Goal: Ask a question

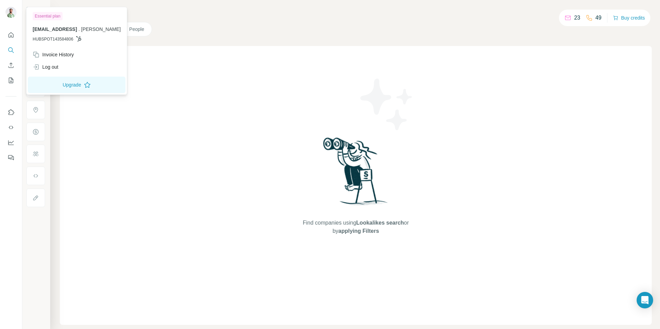
click at [9, 10] on img at bounding box center [10, 12] width 11 height 11
click at [7, 33] on button "Quick start" at bounding box center [10, 35] width 11 height 12
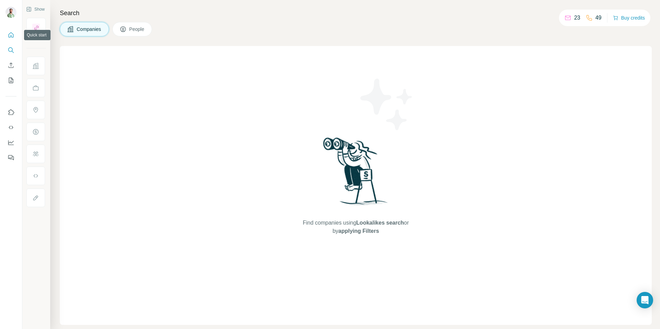
click at [13, 36] on icon "Quick start" at bounding box center [11, 35] width 7 height 7
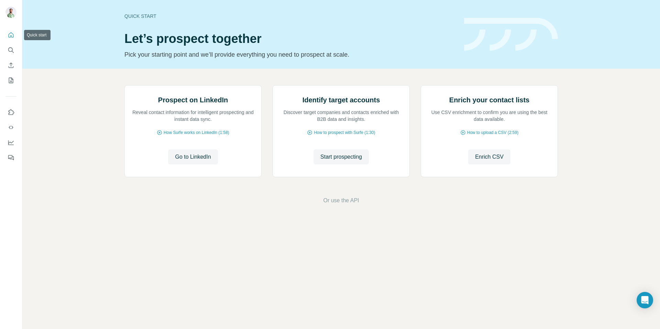
click at [11, 34] on icon "Quick start" at bounding box center [11, 35] width 7 height 7
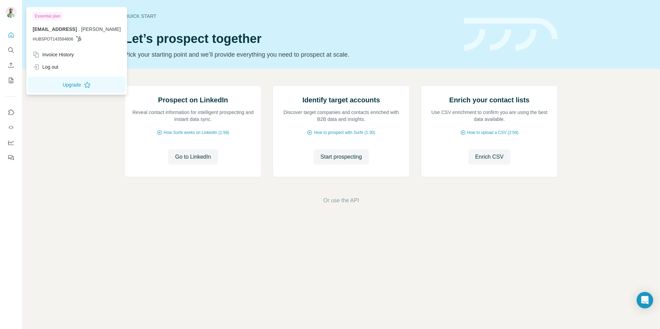
click at [13, 10] on img at bounding box center [10, 12] width 11 height 11
click at [82, 34] on div "[EMAIL_ADDRESS] . [PERSON_NAME] HUBSPOT143584806" at bounding box center [77, 34] width 88 height 16
click at [47, 13] on div "Essential plan" at bounding box center [48, 16] width 30 height 8
click at [10, 34] on icon "Quick start" at bounding box center [11, 34] width 5 height 5
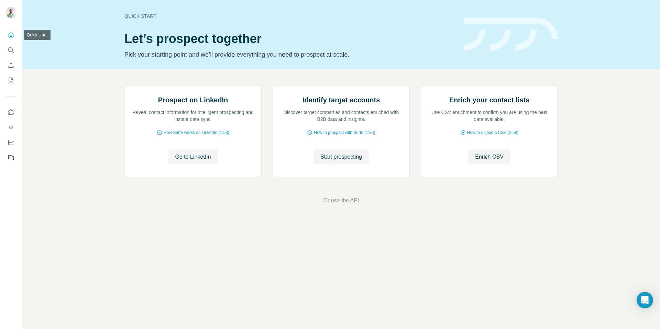
click at [10, 34] on icon "Quick start" at bounding box center [11, 34] width 5 height 5
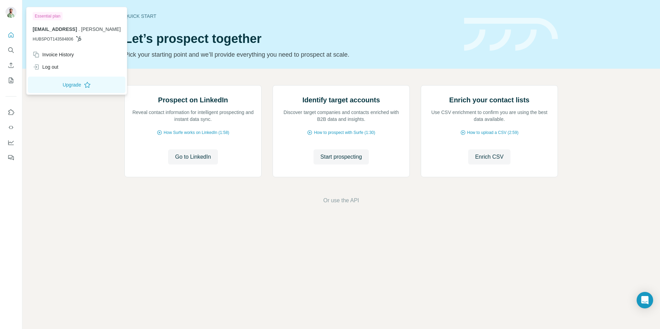
click at [52, 34] on div "[EMAIL_ADDRESS] . [PERSON_NAME] HUBSPOT143584806" at bounding box center [77, 34] width 88 height 16
click at [64, 30] on span "[EMAIL_ADDRESS]" at bounding box center [55, 28] width 44 height 5
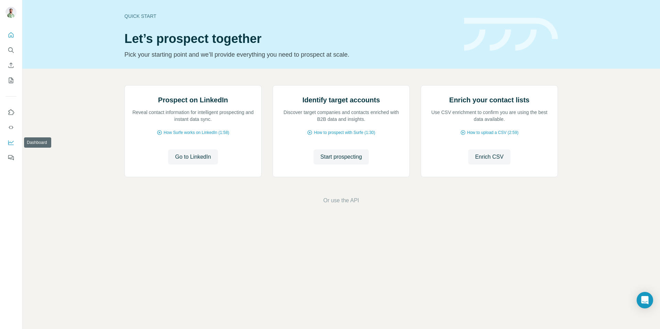
click at [11, 139] on icon "Dashboard" at bounding box center [11, 142] width 7 height 7
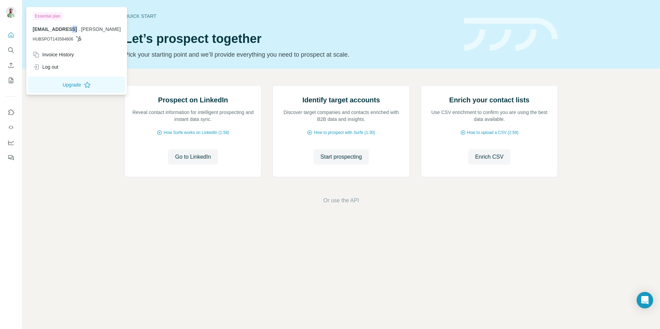
click at [13, 15] on img at bounding box center [10, 12] width 11 height 11
click at [64, 55] on div "Invoice History" at bounding box center [53, 54] width 41 height 7
click at [57, 20] on div "Essential plan" at bounding box center [48, 16] width 30 height 8
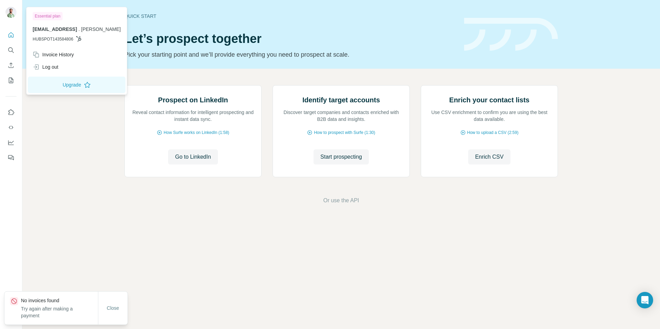
click at [53, 15] on div "Essential plan" at bounding box center [48, 16] width 30 height 8
click at [7, 8] on div at bounding box center [10, 13] width 11 height 12
click at [7, 13] on img at bounding box center [10, 12] width 11 height 11
click at [13, 13] on img at bounding box center [10, 12] width 11 height 11
click at [13, 8] on img at bounding box center [10, 12] width 11 height 11
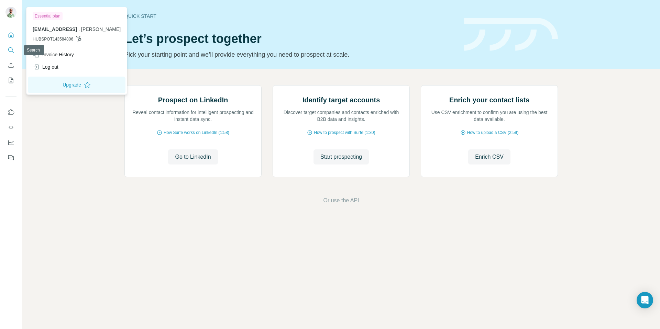
click at [10, 48] on icon "Search" at bounding box center [11, 50] width 7 height 7
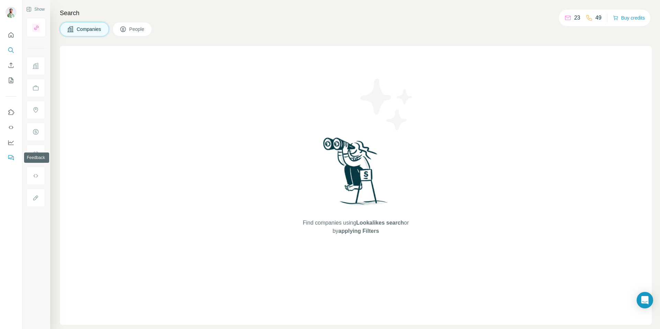
click at [7, 159] on button "Feedback" at bounding box center [10, 158] width 11 height 12
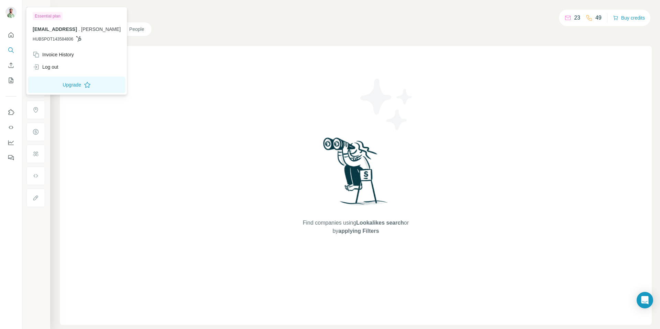
click at [48, 33] on div "[EMAIL_ADDRESS] . [PERSON_NAME] HUBSPOT143584806" at bounding box center [77, 34] width 88 height 16
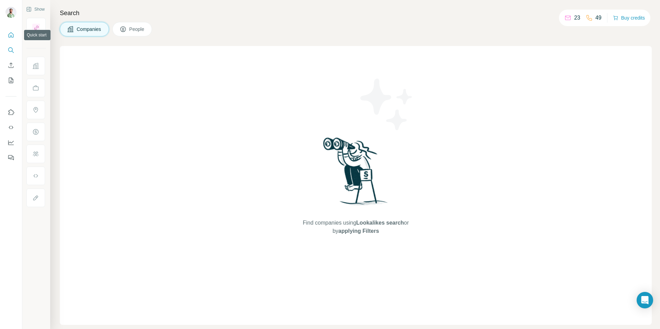
click at [9, 34] on icon "Quick start" at bounding box center [11, 35] width 7 height 7
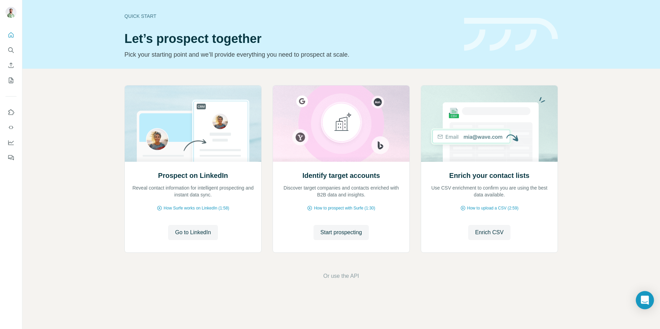
click at [646, 300] on icon "Open Intercom Messenger" at bounding box center [645, 300] width 8 height 9
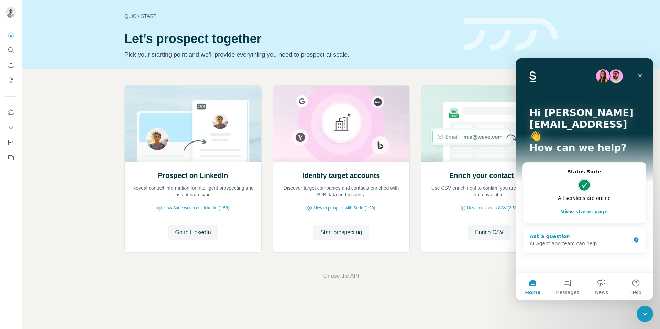
click at [587, 240] on div "AI Agent and team can help" at bounding box center [580, 243] width 101 height 7
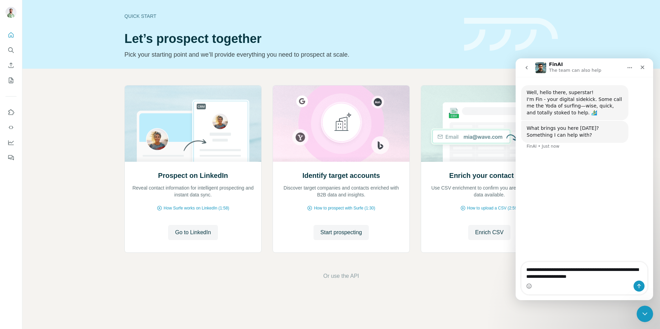
click at [623, 273] on textarea "**********" at bounding box center [584, 271] width 126 height 19
click at [623, 272] on textarea "**********" at bounding box center [584, 271] width 126 height 19
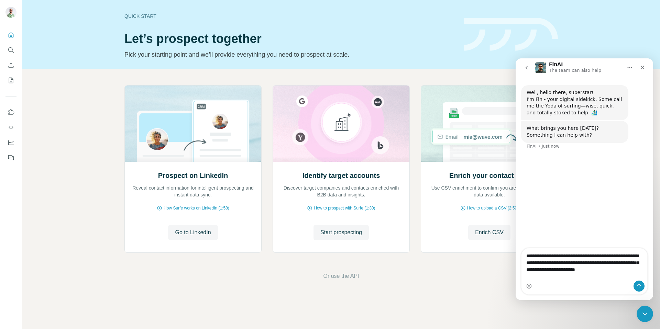
type textarea "**********"
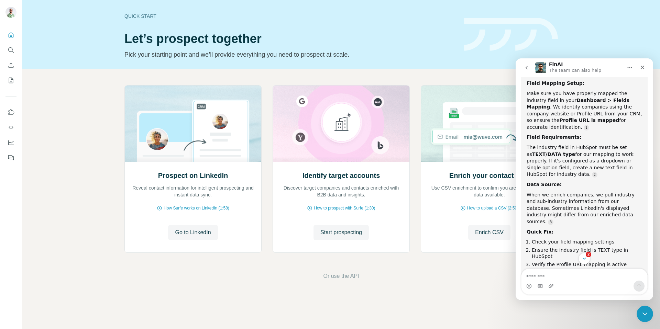
scroll to position [154, 0]
drag, startPoint x: 531, startPoint y: 215, endPoint x: 613, endPoint y: 215, distance: 81.8
click at [613, 238] on li "Check your field mapping settings" at bounding box center [587, 241] width 110 height 7
copy li "Check your field mapping settings"
click at [561, 272] on textarea "Message…" at bounding box center [584, 275] width 126 height 12
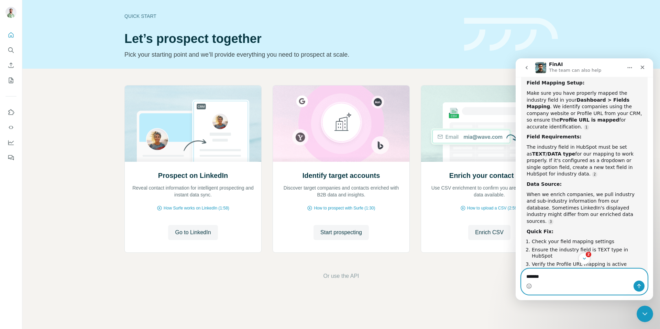
paste textarea "**********"
type textarea "**********"
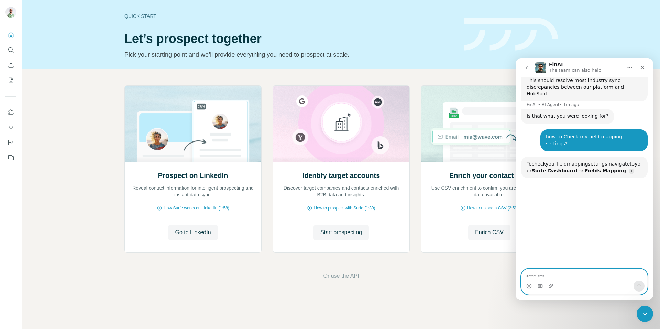
scroll to position [358, 0]
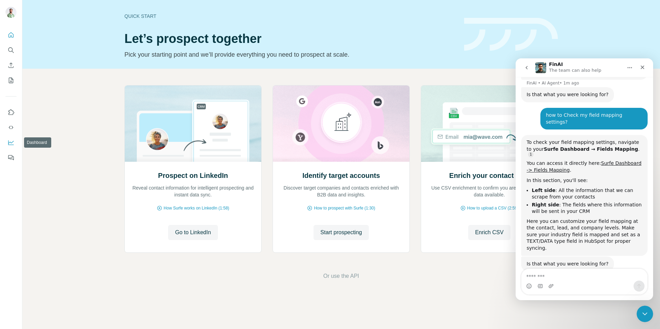
click at [10, 142] on icon "Dashboard" at bounding box center [11, 142] width 7 height 7
click at [549, 160] on link "Surfe Dashboard -> Fields Mapping" at bounding box center [583, 166] width 115 height 12
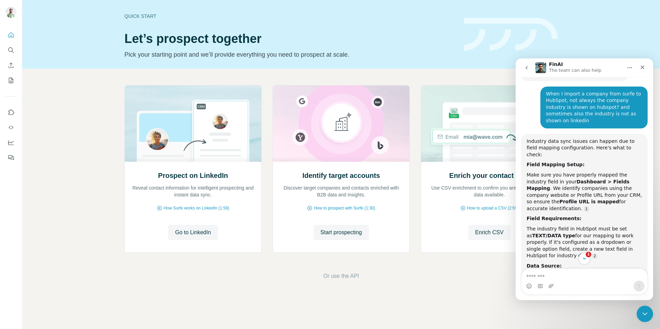
scroll to position [61, 0]
click at [600, 177] on div "Make sure you have properly mapped the industry field in your Dashboard > Field…" at bounding box center [583, 191] width 115 height 41
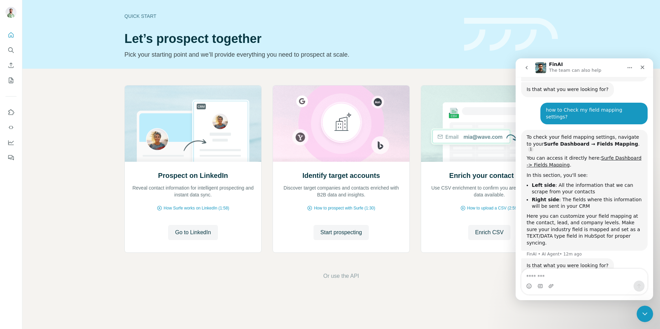
scroll to position [351, 0]
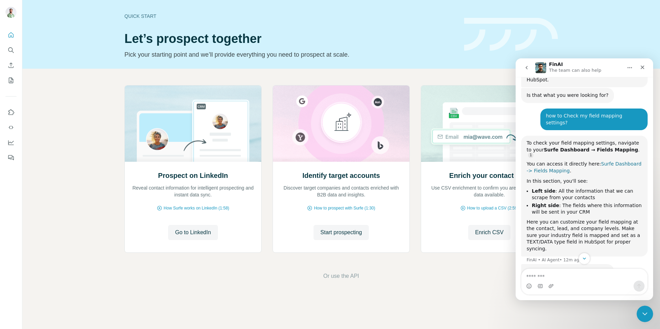
click at [612, 161] on link "Surfe Dashboard -> Fields Mapping" at bounding box center [583, 167] width 115 height 12
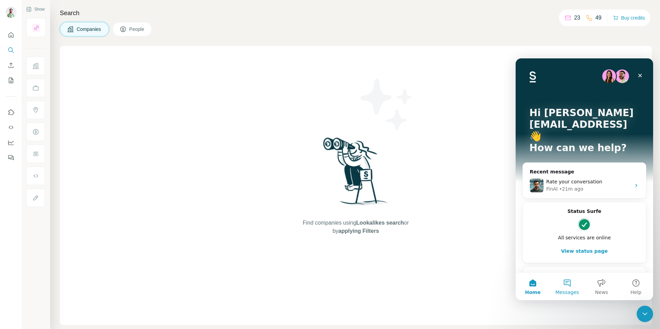
click at [569, 286] on button "Messages" at bounding box center [567, 286] width 34 height 27
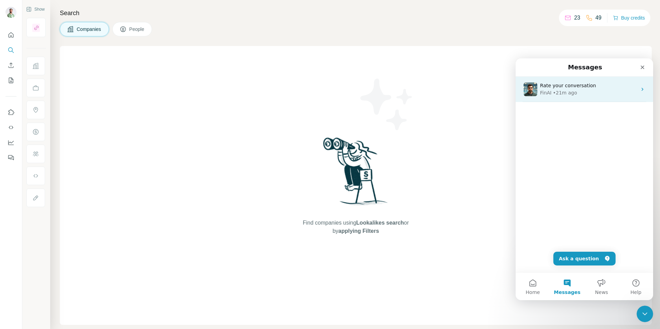
click at [573, 93] on div "• 21m ago" at bounding box center [565, 92] width 24 height 7
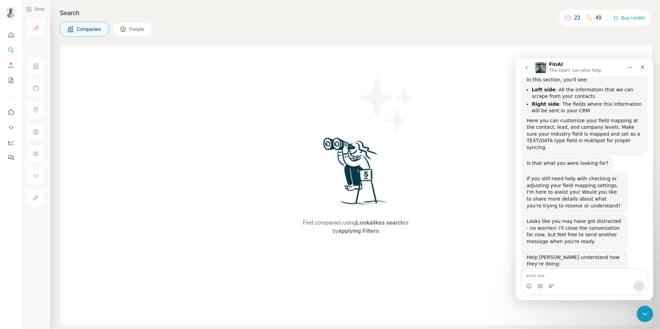
scroll to position [453, 0]
